Goal: Task Accomplishment & Management: Manage account settings

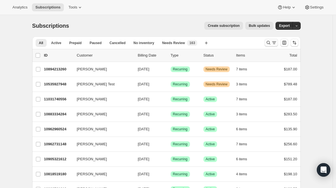
click at [271, 43] on icon "Search and filter results" at bounding box center [268, 43] width 6 height 6
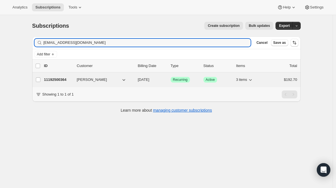
type input "[EMAIL_ADDRESS][DOMAIN_NAME]"
click at [61, 80] on p "11192500364" at bounding box center [58, 80] width 28 height 6
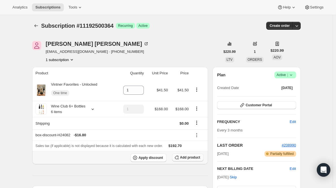
click at [186, 158] on span "Add product" at bounding box center [190, 157] width 20 height 5
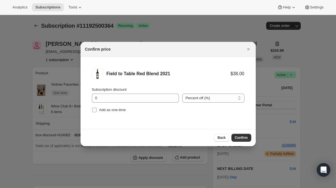
click at [112, 113] on label "Add as one-time" at bounding box center [109, 110] width 34 height 8
click at [97, 112] on input "Add as one-time" at bounding box center [94, 110] width 5 height 5
checkbox input "true"
click at [134, 100] on input "0" at bounding box center [131, 97] width 78 height 9
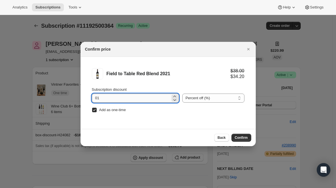
type input "0"
type input "100"
click at [239, 136] on span "Confirm" at bounding box center [241, 137] width 13 height 5
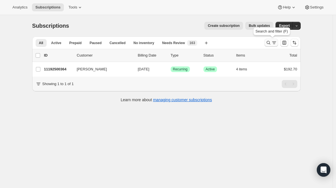
click at [270, 43] on icon "Search and filter results" at bounding box center [268, 43] width 6 height 6
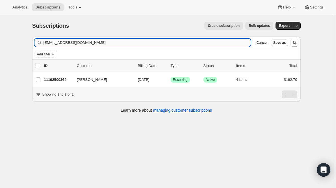
click at [225, 41] on input "[EMAIL_ADDRESS][DOMAIN_NAME]" at bounding box center [146, 43] width 207 height 8
type input "ghouse1402@gmail.com"
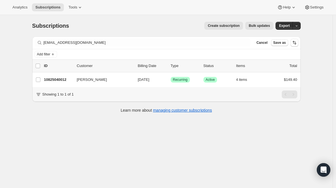
click at [60, 81] on p "10825040012" at bounding box center [58, 80] width 28 height 6
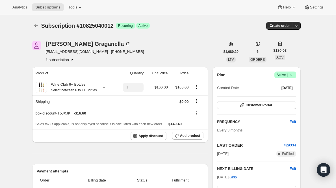
click at [282, 78] on div "Plan Success Active | Created Date Nov 25, 2022" at bounding box center [256, 81] width 79 height 20
drag, startPoint x: 284, startPoint y: 74, endPoint x: 283, endPoint y: 77, distance: 3.5
click at [284, 74] on span "Active |" at bounding box center [284, 75] width 17 height 6
click at [279, 98] on button "Cancel subscription" at bounding box center [284, 95] width 35 height 9
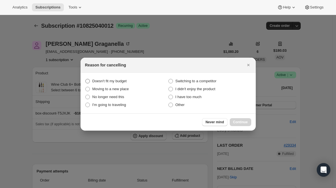
click at [111, 83] on span "Doesn't fit my budget" at bounding box center [109, 81] width 34 height 4
click at [86, 79] on budget "Doesn't fit my budget" at bounding box center [85, 79] width 0 height 0
radio budget "true"
click at [242, 123] on span "Continue" at bounding box center [240, 122] width 15 height 5
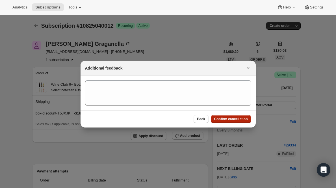
click at [242, 123] on div "Back Confirm cancellation" at bounding box center [167, 118] width 175 height 17
click at [242, 120] on span "Confirm cancellation" at bounding box center [231, 119] width 34 height 5
